Goal: Information Seeking & Learning: Learn about a topic

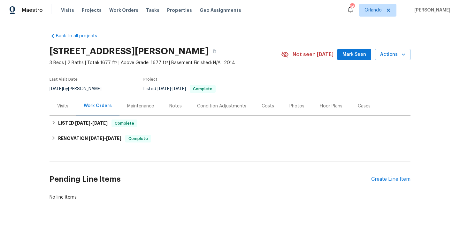
click at [73, 86] on div "9/6/2025 by Samuel Rivera" at bounding box center [79, 89] width 60 height 8
copy div "9/6/2025 by Samuel Rivera"
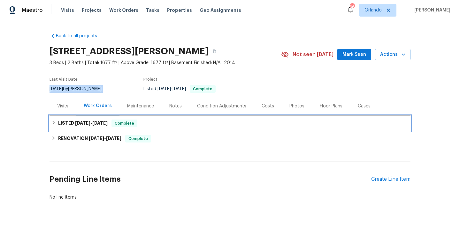
click at [88, 123] on span "7/9/25" at bounding box center [82, 123] width 15 height 4
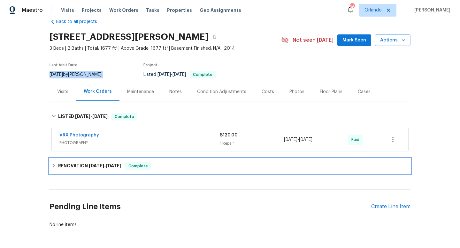
click at [80, 165] on h6 "RENOVATION 6/25/25 - 7/5/25" at bounding box center [89, 166] width 63 height 8
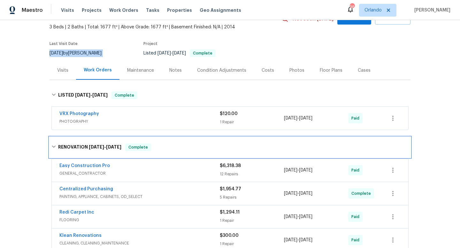
scroll to position [41, 0]
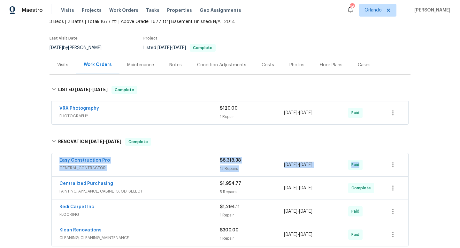
drag, startPoint x: 56, startPoint y: 160, endPoint x: 398, endPoint y: 169, distance: 342.2
click at [398, 170] on div "Easy Construction Pro GENERAL_CONTRACTOR $6,318.38 12 Repairs 6/25/2025 - 6/30/…" at bounding box center [230, 164] width 356 height 23
copy div "Easy Construction Pro GENERAL_CONTRACTOR $6,318.38 12 Repairs 6/25/2025 - 6/30/…"
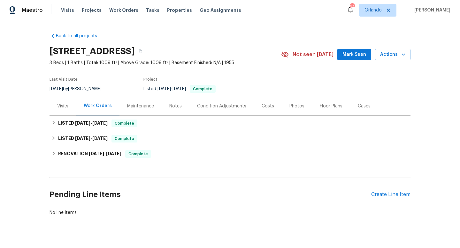
click at [94, 88] on div "9/8/2025 by Christopher Neilson" at bounding box center [79, 89] width 60 height 8
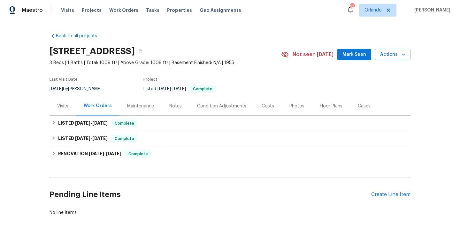
click at [94, 88] on div "9/8/2025 by Christopher Neilson" at bounding box center [79, 89] width 60 height 8
copy div "9/8/2025 by Christopher Neilson"
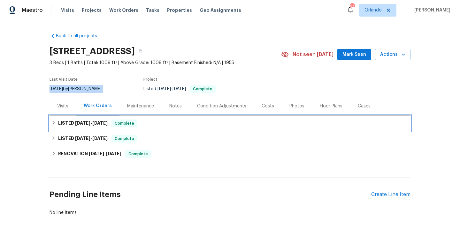
click at [92, 127] on h6 "LISTED 8/9/25 - 8/11/25" at bounding box center [82, 124] width 49 height 8
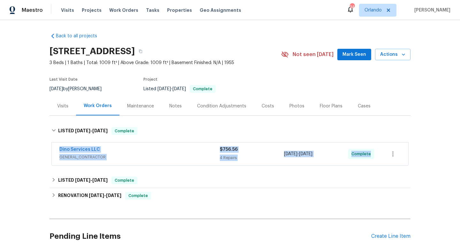
drag, startPoint x: 54, startPoint y: 147, endPoint x: 433, endPoint y: 150, distance: 379.1
click at [433, 151] on div "Back to all projects 1519 Kingswood St, Richmond, VA 23224 3 Beds | 1 Baths | T…" at bounding box center [230, 134] width 460 height 228
copy div "Dino Services LLC GENERAL_CONTRACTOR $756.56 4 Repairs 8/9/2025 - 8/11/2025 Com…"
click at [183, 153] on div "Dino Services LLC" at bounding box center [139, 150] width 160 height 8
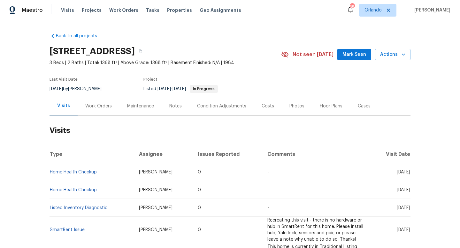
click at [97, 109] on div "Work Orders" at bounding box center [99, 106] width 42 height 19
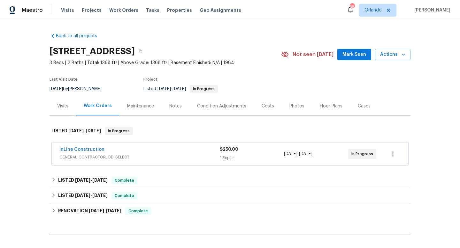
click at [153, 151] on div "InLine Construction" at bounding box center [139, 150] width 160 height 8
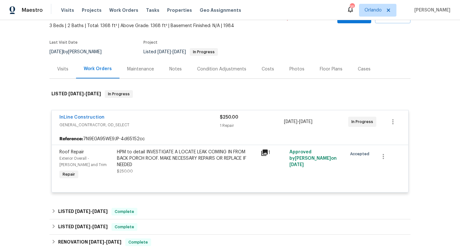
scroll to position [76, 0]
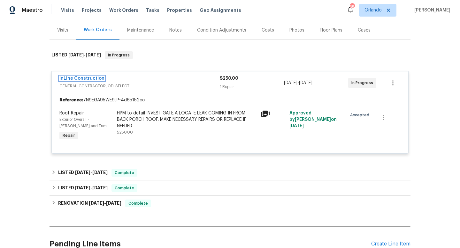
click at [96, 78] on link "InLine Construction" at bounding box center [81, 78] width 45 height 4
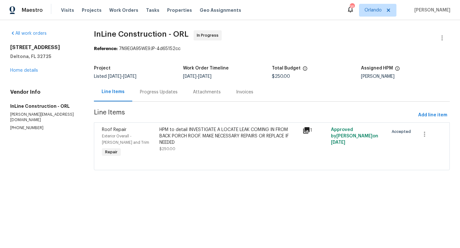
click at [140, 94] on div "Progress Updates" at bounding box center [159, 92] width 38 height 6
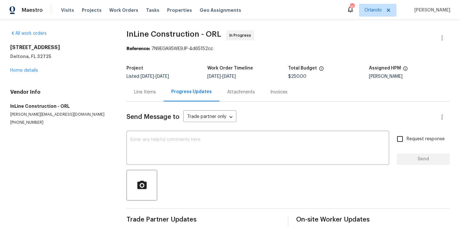
click at [144, 94] on div "Line Items" at bounding box center [145, 92] width 22 height 6
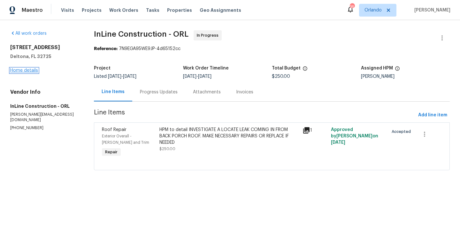
click at [34, 70] on link "Home details" at bounding box center [24, 70] width 28 height 4
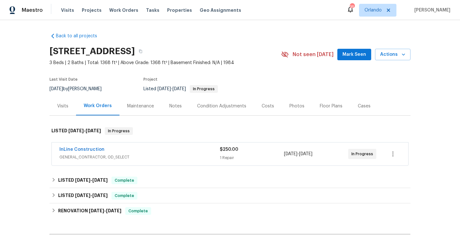
click at [183, 154] on span "GENERAL_CONTRACTOR, OD_SELECT" at bounding box center [139, 157] width 160 height 6
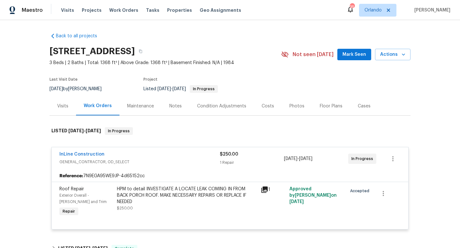
click at [72, 89] on div "9/3/2025 by Carl Biederman" at bounding box center [79, 89] width 60 height 8
copy div "9/3/2025 by Carl Biederman"
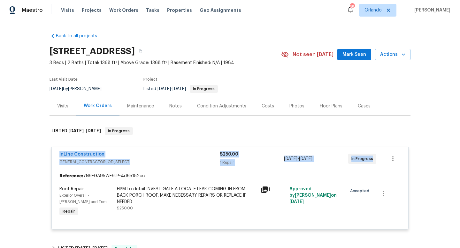
drag, startPoint x: 56, startPoint y: 151, endPoint x: 374, endPoint y: 157, distance: 318.9
click at [374, 157] on div "InLine Construction GENERAL_CONTRACTOR, OD_SELECT $250.00 1 Repair 9/2/2025 - 9…" at bounding box center [230, 158] width 356 height 23
copy div "InLine Construction GENERAL_CONTRACTOR, OD_SELECT $250.00 1 Repair 9/2/2025 - 9…"
click at [57, 144] on div "InLine Construction GENERAL_CONTRACTOR, OD_SELECT $250.00 1 Repair 9/2/2025 - 9…" at bounding box center [229, 189] width 357 height 92
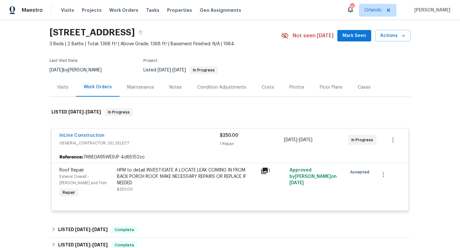
scroll to position [19, 0]
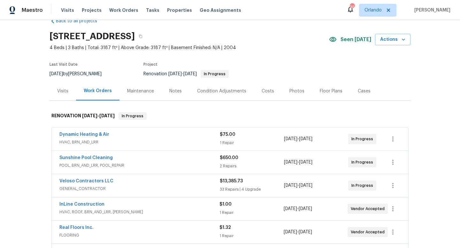
scroll to position [31, 0]
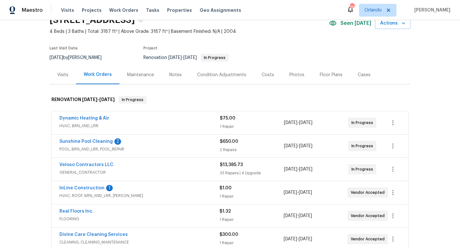
click at [171, 147] on span "POOL, BRN_AND_LRR, POOL_REPAIR" at bounding box center [139, 149] width 160 height 6
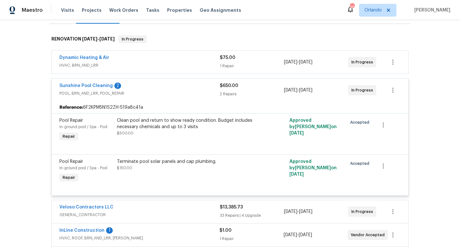
scroll to position [92, 0]
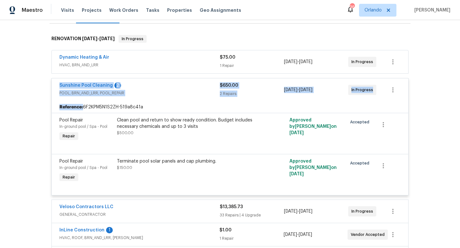
drag, startPoint x: 51, startPoint y: 81, endPoint x: 394, endPoint y: 108, distance: 344.4
click at [394, 108] on div "Dynamic Heating & Air HVAC, BRN_AND_LRR $75.00 1 Repair [DATE] - [DATE] In Prog…" at bounding box center [229, 195] width 361 height 293
copy div "Sunshine Pool Cleaning 2 POOL, BRN_AND_LRR, POOL_REPAIR $650.00 2 Repairs [DATE…"
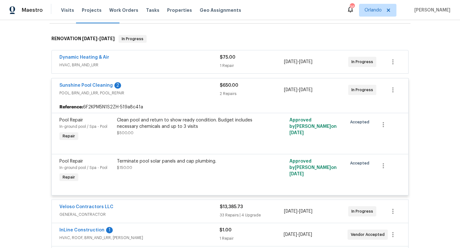
click at [1, 115] on div "Back to all projects [STREET_ADDRESS] 4 Beds | 3 Baths | Total: 3187 ft² | Abov…" at bounding box center [230, 134] width 460 height 228
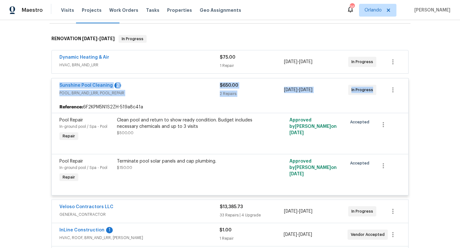
drag, startPoint x: 55, startPoint y: 86, endPoint x: 372, endPoint y: 92, distance: 317.6
click at [372, 92] on div "Sunshine Pool Cleaning 2 POOL, BRN_AND_LRR, POOL_REPAIR $650.00 2 Repairs [DATE…" at bounding box center [230, 90] width 356 height 23
copy div "Sunshine Pool Cleaning 2 POOL, BRN_AND_LRR, POOL_REPAIR $650.00 2 Repairs [DATE…"
